Goal: Find specific page/section: Find specific page/section

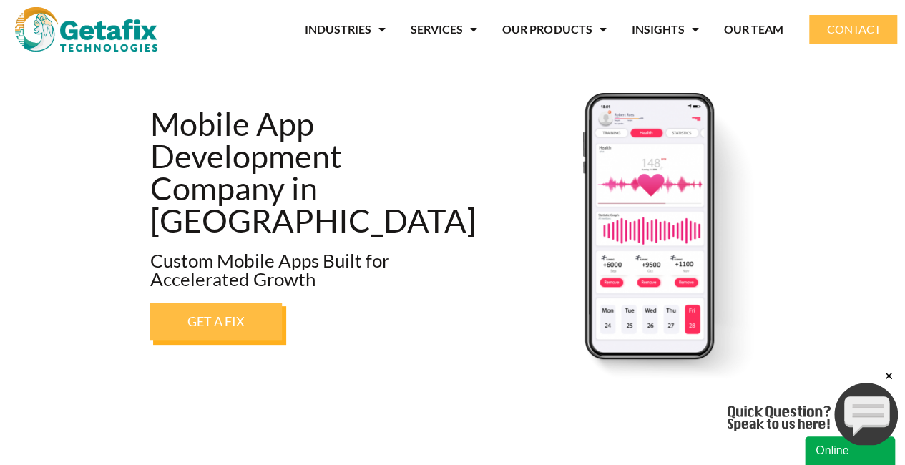
scroll to position [89, 0]
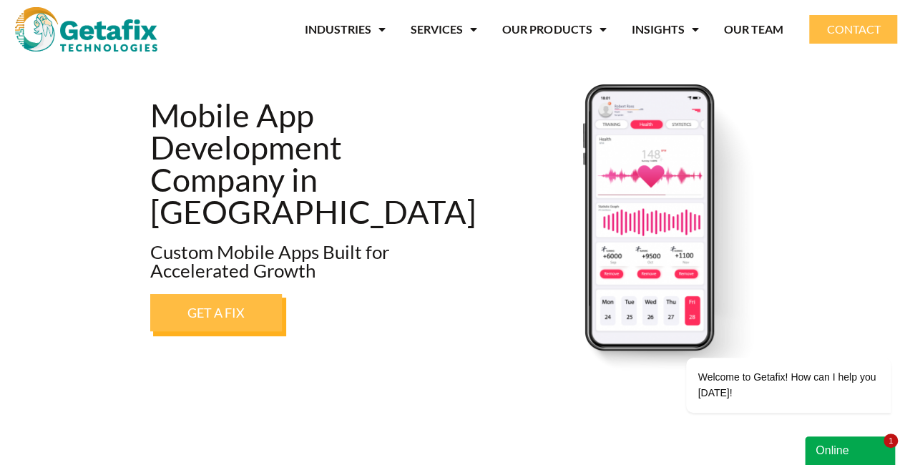
click at [838, 30] on span "CONTACT" at bounding box center [853, 29] width 54 height 11
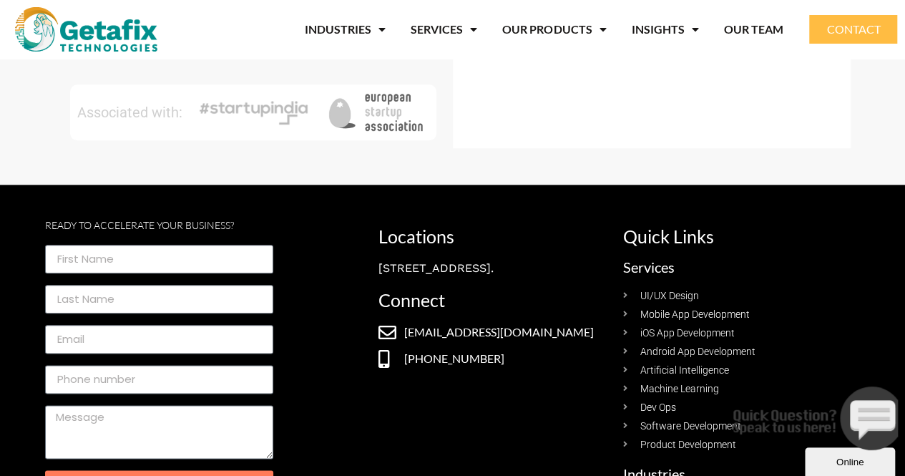
scroll to position [815, 0]
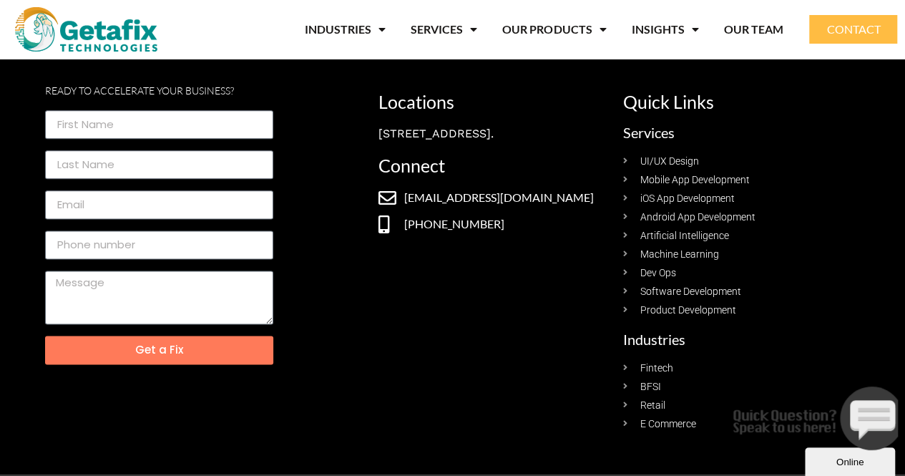
click at [704, 177] on span "Mobile App Development" at bounding box center [692, 179] width 113 height 15
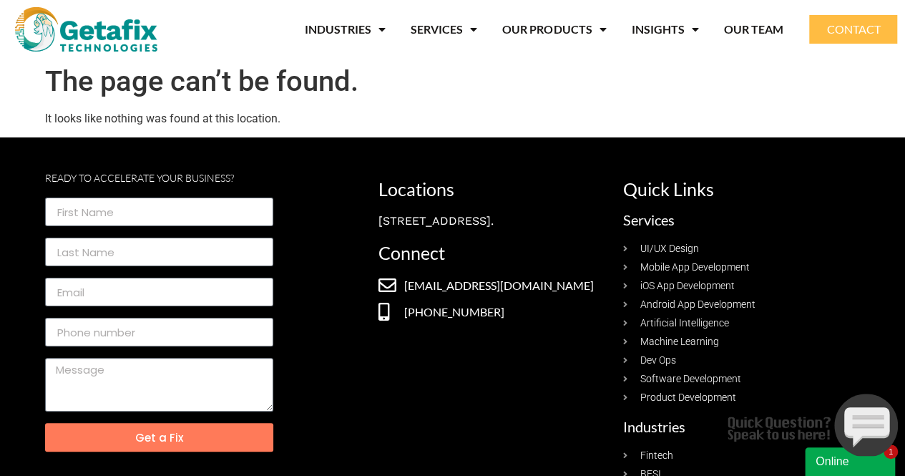
click at [677, 263] on span "Mobile App Development" at bounding box center [692, 267] width 113 height 15
click at [683, 300] on span "Android App Development" at bounding box center [695, 304] width 119 height 15
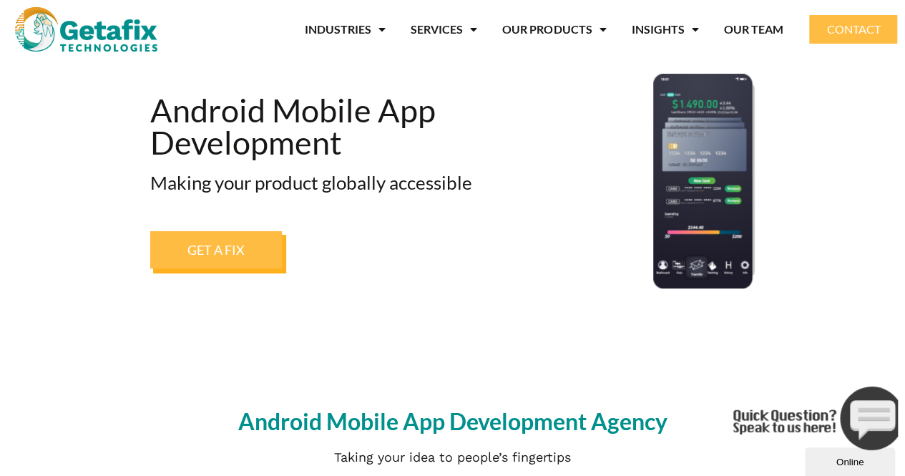
scroll to position [100, 0]
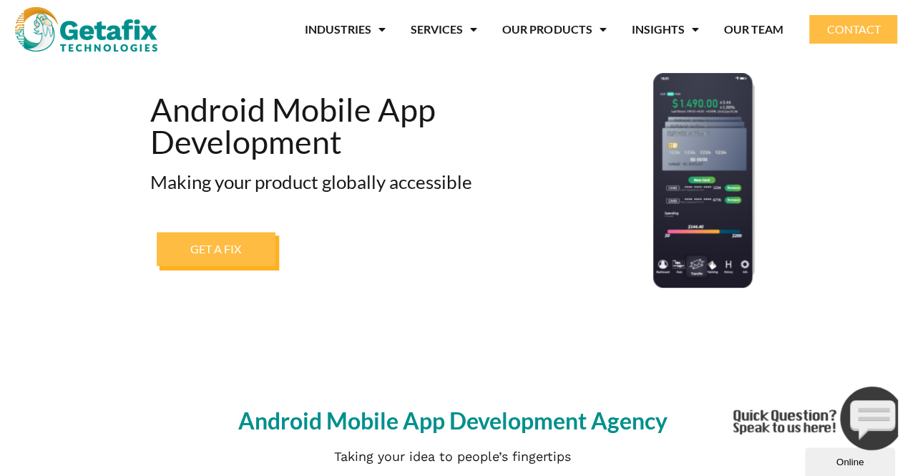
click at [216, 235] on link "GET A FIX" at bounding box center [216, 249] width 119 height 34
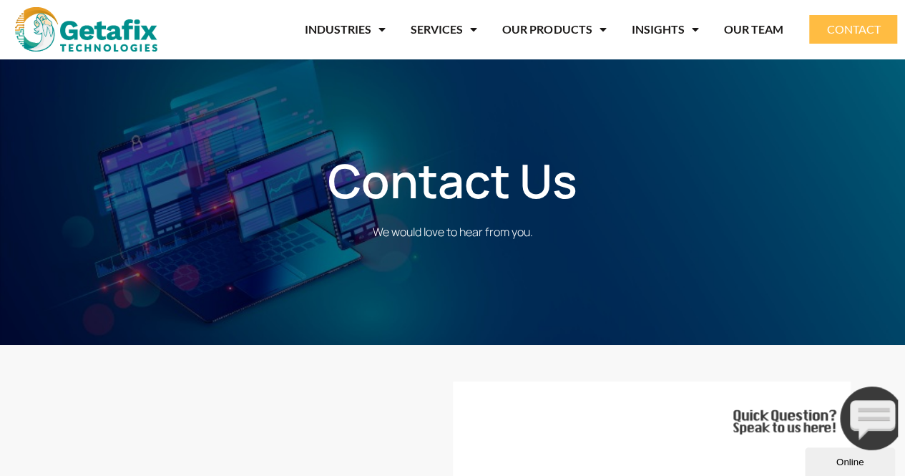
click at [431, 178] on h1 "Contact Us" at bounding box center [452, 181] width 801 height 56
